Goal: Task Accomplishment & Management: Manage account settings

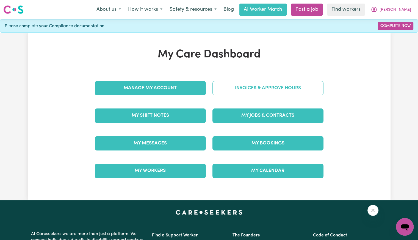
click at [262, 94] on link "Invoices & Approve Hours" at bounding box center [267, 88] width 111 height 14
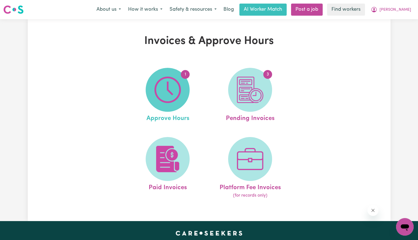
click at [179, 95] on img at bounding box center [167, 90] width 26 height 26
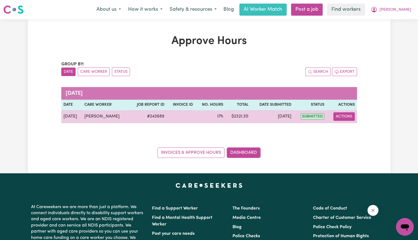
click at [343, 118] on button "Actions" at bounding box center [343, 116] width 21 height 9
click at [343, 128] on link "View Job Report" at bounding box center [357, 129] width 47 height 11
select select "pm"
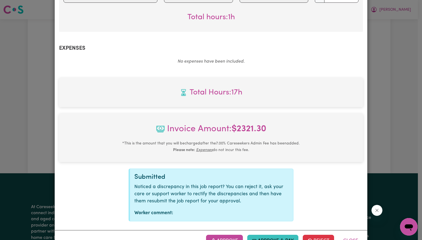
scroll to position [258, 0]
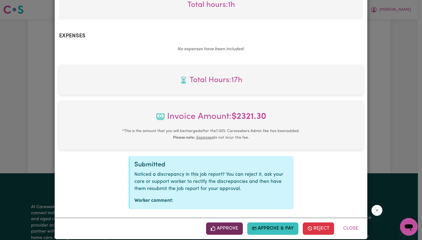
click at [229, 225] on button "Approve" at bounding box center [224, 229] width 37 height 12
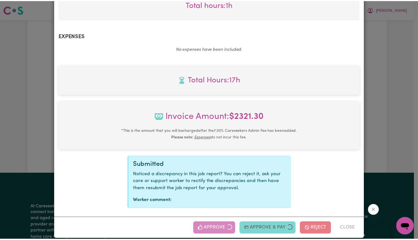
scroll to position [169, 0]
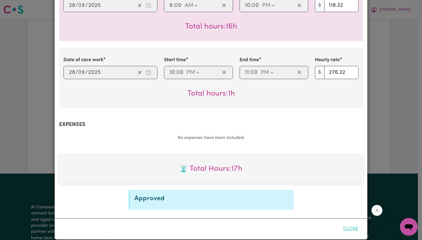
click at [346, 223] on button "Close" at bounding box center [351, 229] width 24 height 12
